Goal: Check status: Check status

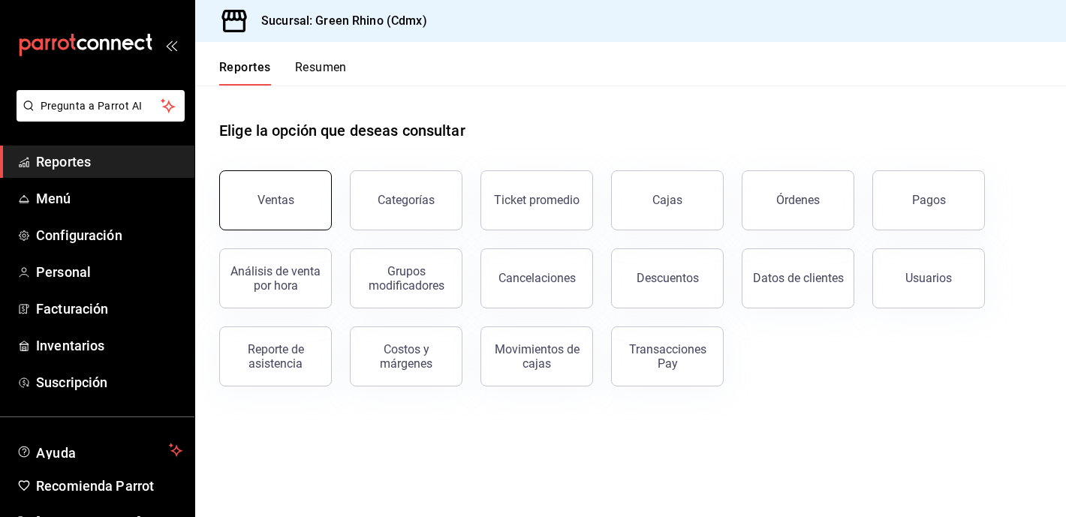
click at [300, 222] on button "Ventas" at bounding box center [275, 200] width 113 height 60
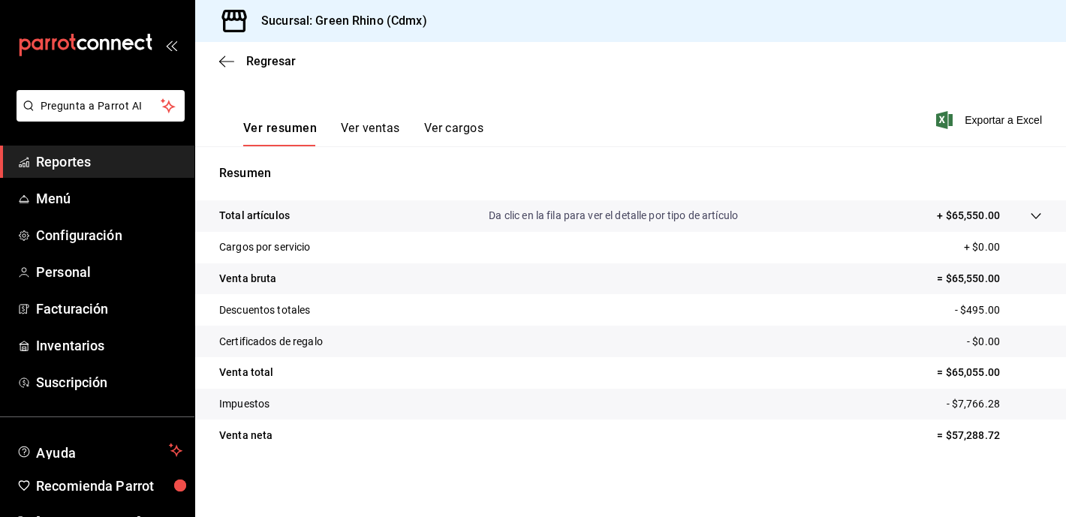
scroll to position [201, 0]
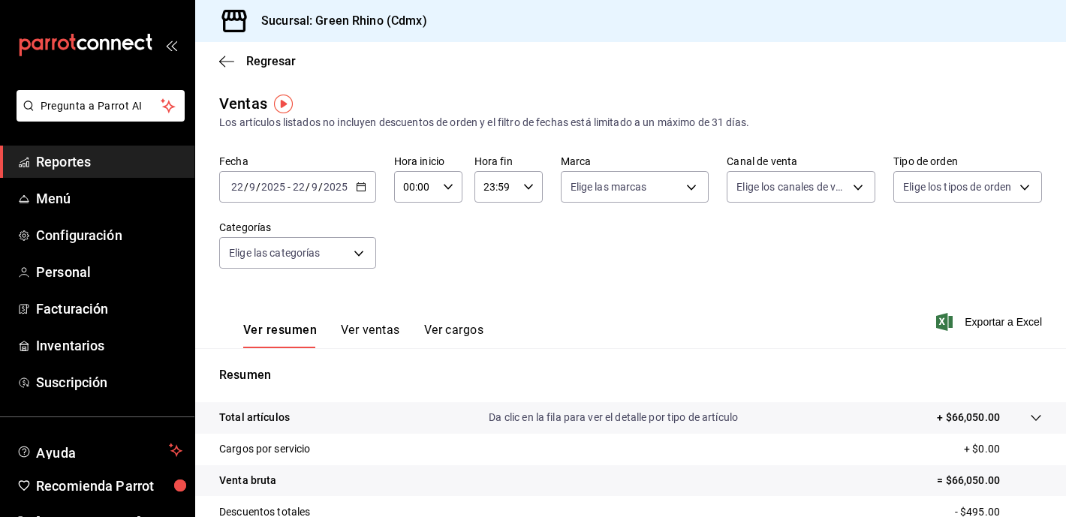
click at [718, 38] on div "Sucursal: Green Rhino (Cdmx)" at bounding box center [630, 21] width 871 height 42
